Goal: Navigation & Orientation: Find specific page/section

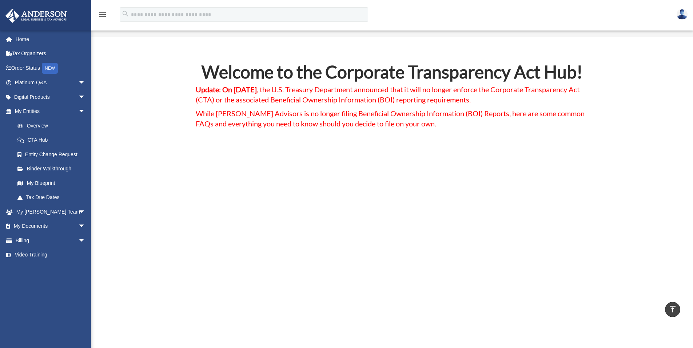
scroll to position [2748, 0]
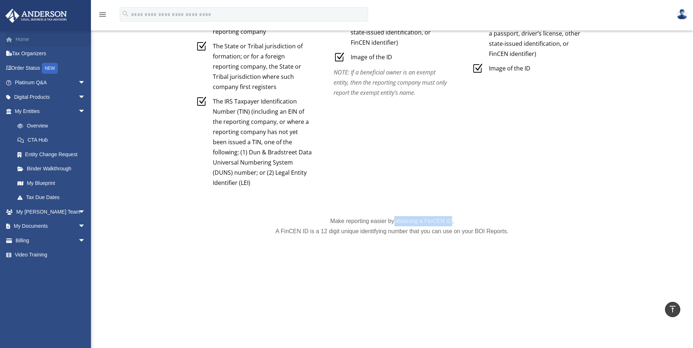
click at [23, 42] on link "Home" at bounding box center [50, 39] width 91 height 15
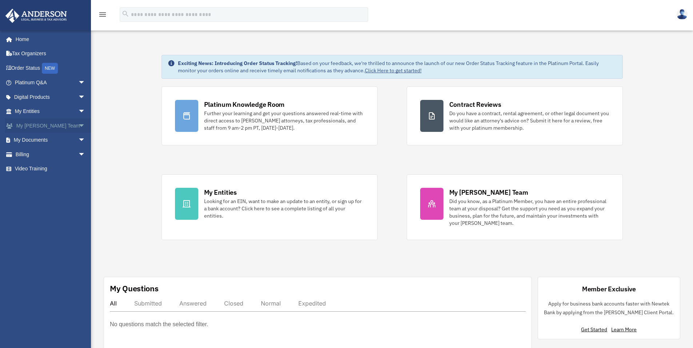
click at [78, 126] on span "arrow_drop_down" at bounding box center [85, 126] width 15 height 15
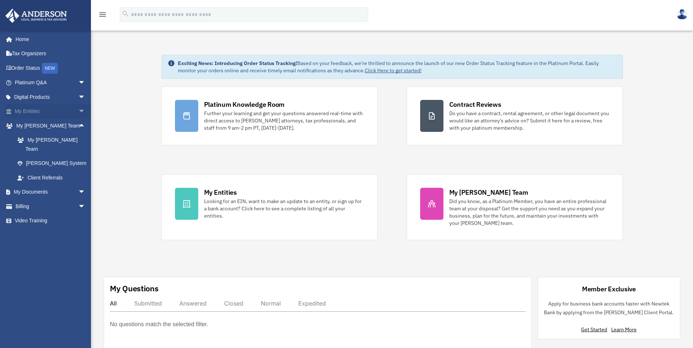
click at [57, 108] on link "My Entities arrow_drop_down" at bounding box center [50, 111] width 91 height 15
click at [78, 110] on span "arrow_drop_down" at bounding box center [85, 111] width 15 height 15
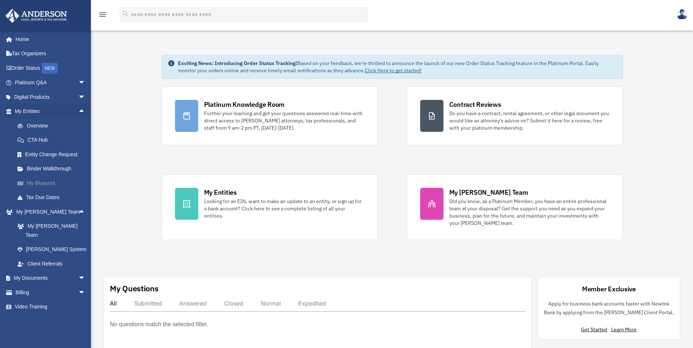
click at [47, 184] on link "My Blueprint" at bounding box center [53, 183] width 86 height 15
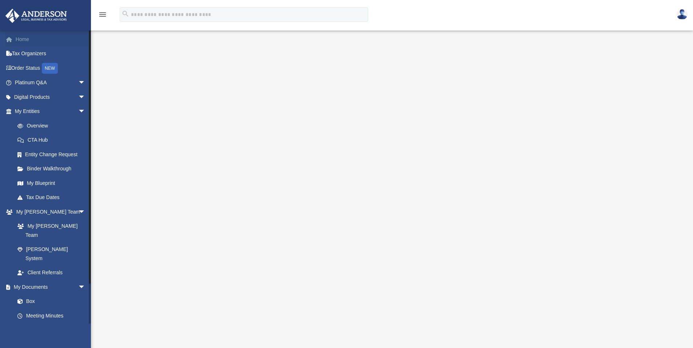
click at [17, 42] on link "Home" at bounding box center [50, 39] width 91 height 15
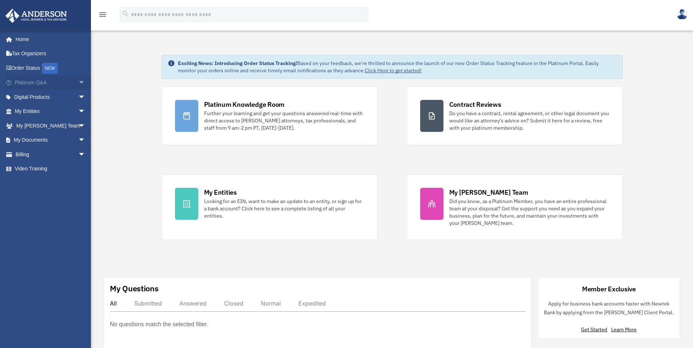
click at [31, 88] on link "Platinum Q&A arrow_drop_down" at bounding box center [50, 83] width 91 height 15
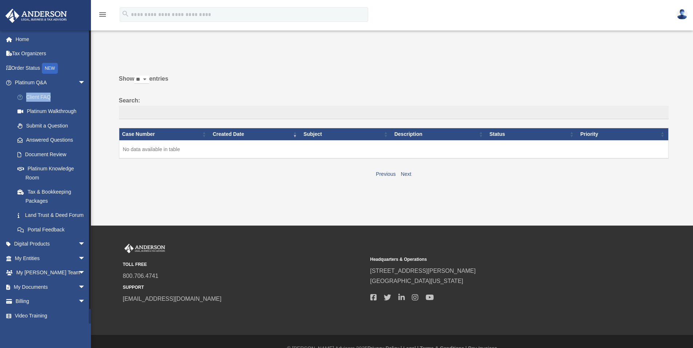
click at [44, 99] on link "Client FAQ" at bounding box center [53, 97] width 86 height 15
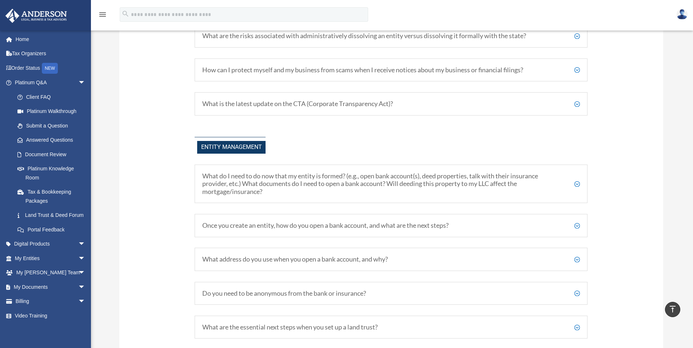
scroll to position [779, 0]
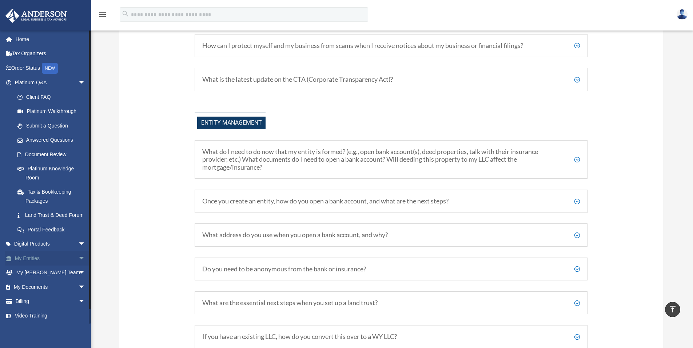
click at [30, 266] on link "My Entities arrow_drop_down" at bounding box center [50, 258] width 91 height 15
click at [78, 265] on span "arrow_drop_down" at bounding box center [85, 258] width 15 height 15
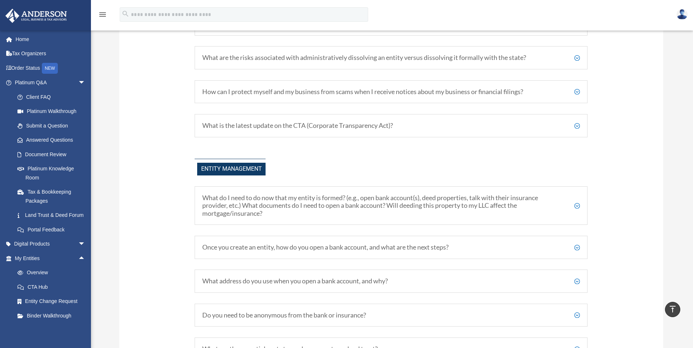
scroll to position [740, 0]
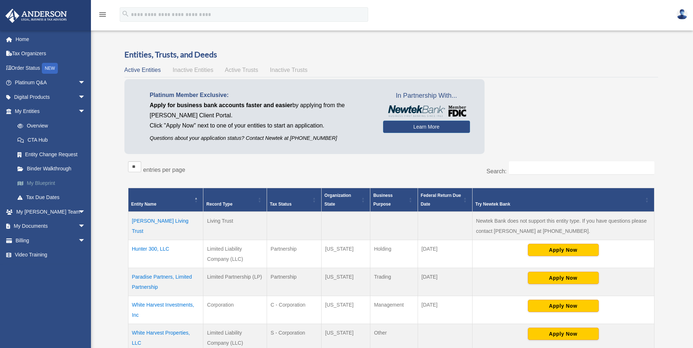
click at [41, 181] on link "My Blueprint" at bounding box center [53, 183] width 86 height 15
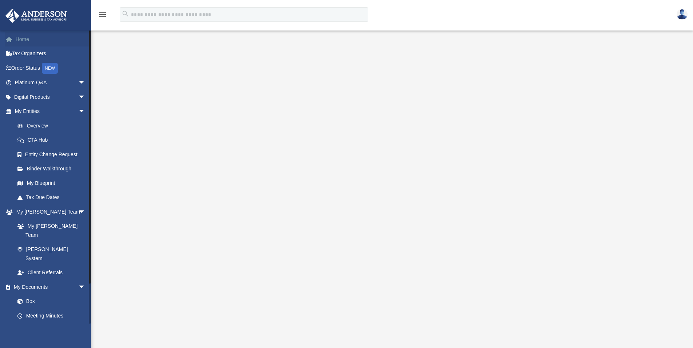
click at [22, 44] on link "Home" at bounding box center [50, 39] width 91 height 15
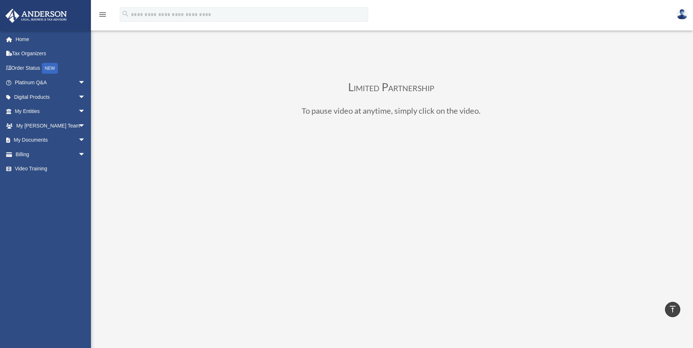
scroll to position [113, 0]
